Goal: Information Seeking & Learning: Learn about a topic

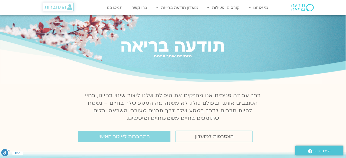
click at [59, 7] on span "התחברות" at bounding box center [56, 7] width 22 height 6
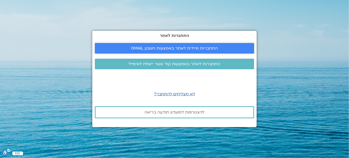
click at [197, 48] on span "התחברות מיידית לאתר באמצעות חשבון GMAIL" at bounding box center [174, 48] width 87 height 5
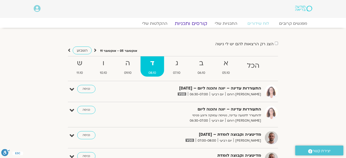
click at [193, 23] on link "קורסים ותכניות" at bounding box center [190, 23] width 45 height 6
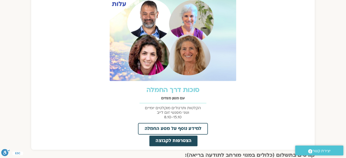
scroll to position [230, 0]
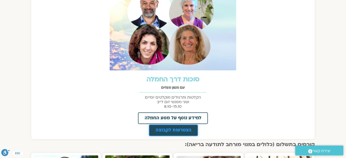
click at [167, 130] on span "הצטרפות לקבוצה" at bounding box center [173, 130] width 36 height 5
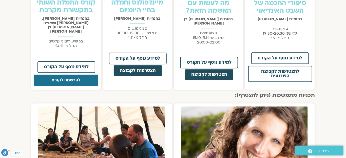
scroll to position [368, 0]
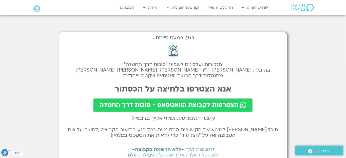
click at [188, 105] on span "הצטרפות לקבוצת הוואטסאפ - סוכות דרך החמלה" at bounding box center [168, 105] width 139 height 7
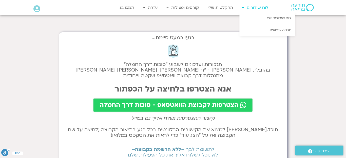
click at [253, 7] on link "לוח שידורים" at bounding box center [254, 8] width 31 height 10
click at [279, 19] on link "לוח שידורים יומי" at bounding box center [267, 18] width 56 height 12
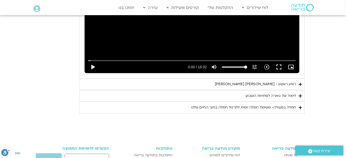
scroll to position [422, 0]
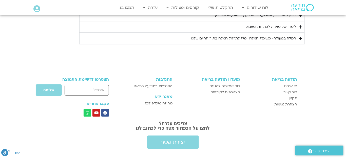
click at [267, 28] on div "לימוד של טארה לפתיחת השבוע" at bounding box center [270, 27] width 51 height 6
click at [262, 26] on div "לימוד של טארה לפתיחת השבוע" at bounding box center [270, 27] width 51 height 6
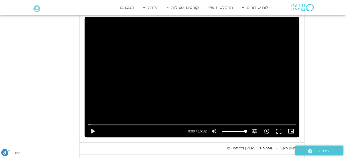
scroll to position [283, 0]
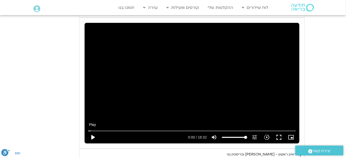
click at [93, 138] on button "play_arrow" at bounding box center [93, 138] width 12 height 12
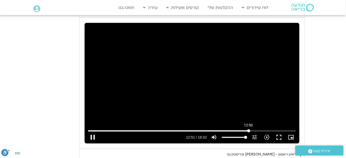
click at [248, 130] on input "Seek" at bounding box center [191, 131] width 207 height 3
click at [261, 131] on input "Seek" at bounding box center [191, 131] width 207 height 3
click at [273, 131] on input "Seek" at bounding box center [191, 131] width 207 height 3
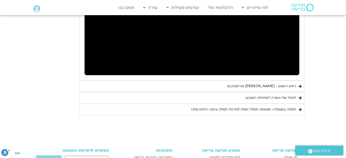
scroll to position [352, 0]
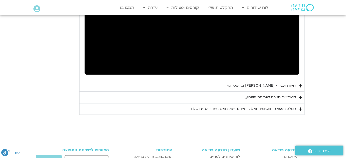
click at [274, 97] on div "לימוד של טארה לפתיחת השבוע" at bounding box center [270, 97] width 51 height 6
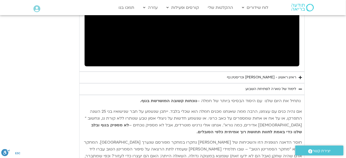
scroll to position [375, 0]
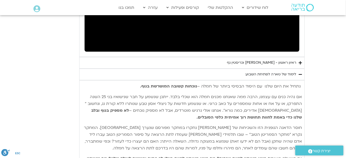
click at [276, 63] on div "ראיון ראשון - טארה בראך וכריסטין נף" at bounding box center [261, 63] width 69 height 6
type input "929.309945"
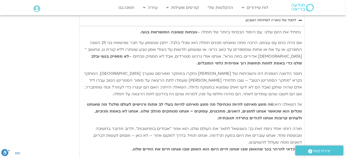
scroll to position [444, 0]
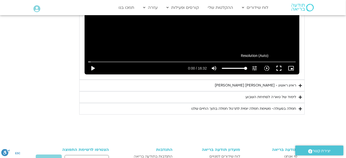
scroll to position [352, 0]
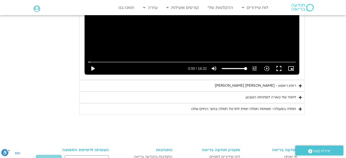
click at [296, 97] on summary "לימוד של טארה לפתיחת השבוע" at bounding box center [191, 98] width 225 height 12
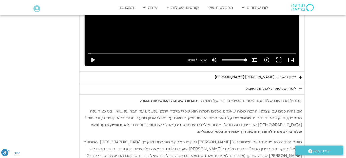
scroll to position [322, 0]
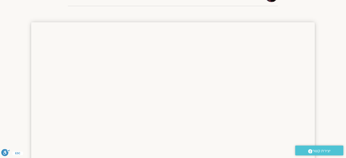
scroll to position [552, 0]
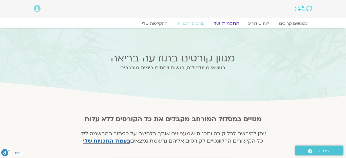
click at [230, 24] on link "התכניות שלי" at bounding box center [225, 23] width 39 height 6
click at [265, 23] on link "לוח שידורים" at bounding box center [258, 23] width 38 height 6
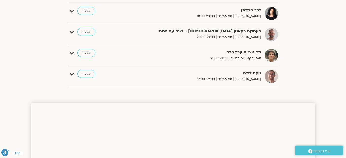
scroll to position [397, 0]
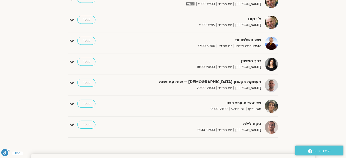
click at [247, 59] on strong "דרך המצפן" at bounding box center [199, 61] width 124 height 7
click at [91, 61] on link "כניסה" at bounding box center [86, 62] width 18 height 8
click at [88, 60] on link "כניסה" at bounding box center [86, 62] width 18 height 8
